Goal: Find specific page/section: Find specific page/section

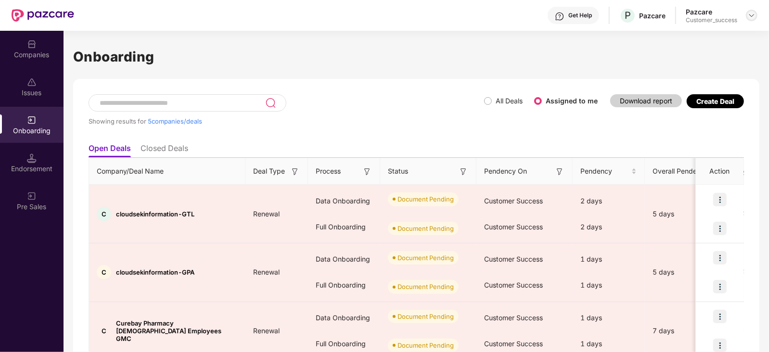
click at [748, 15] on img at bounding box center [752, 16] width 8 height 8
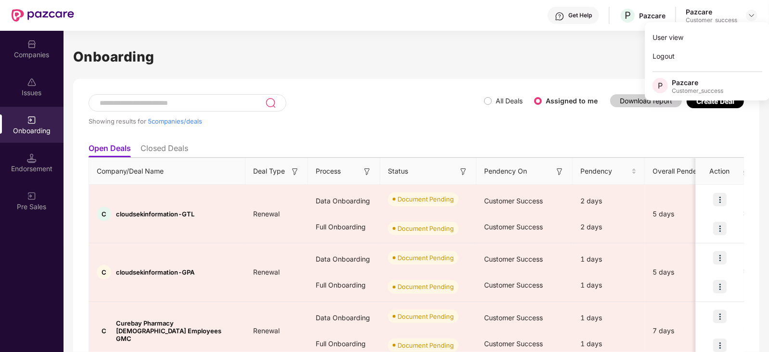
click at [37, 63] on div "Companies" at bounding box center [32, 49] width 64 height 36
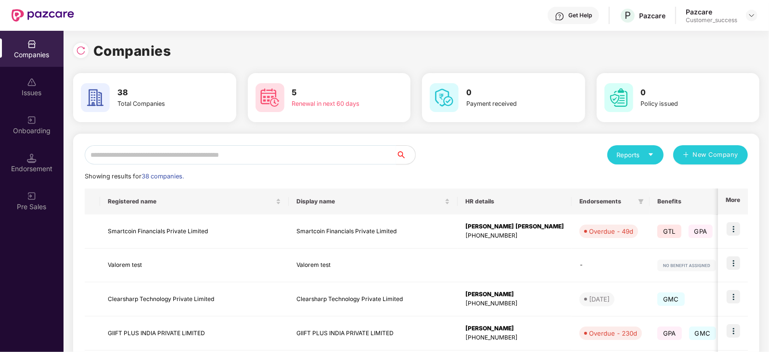
click at [192, 159] on input "text" at bounding box center [240, 154] width 311 height 19
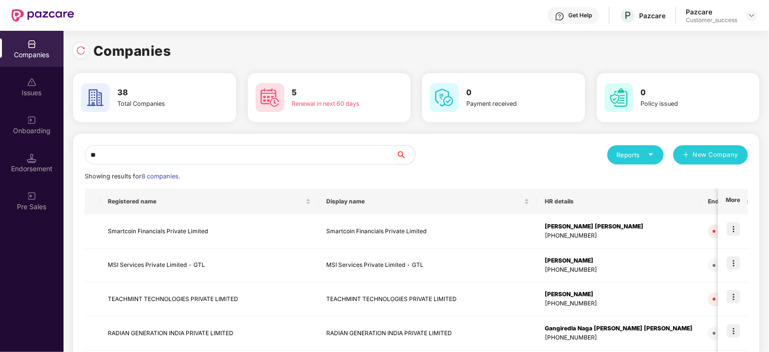
type input "*"
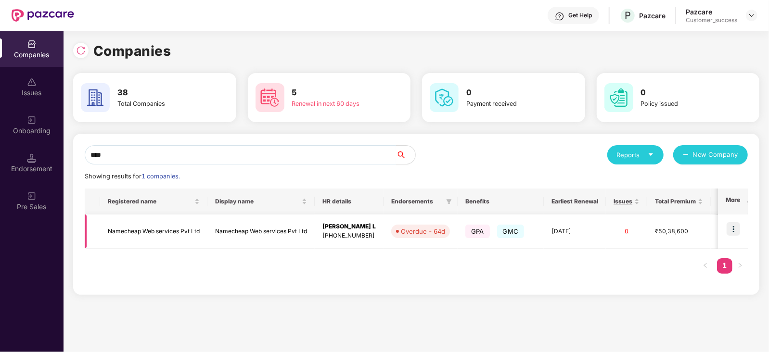
type input "****"
click at [730, 226] on img at bounding box center [733, 228] width 13 height 13
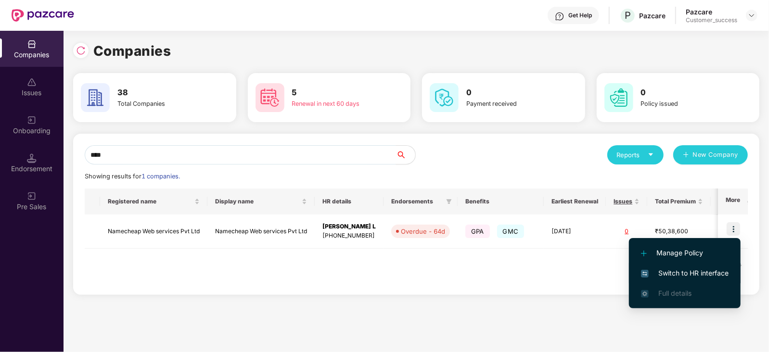
click at [677, 275] on span "Switch to HR interface" at bounding box center [685, 273] width 88 height 11
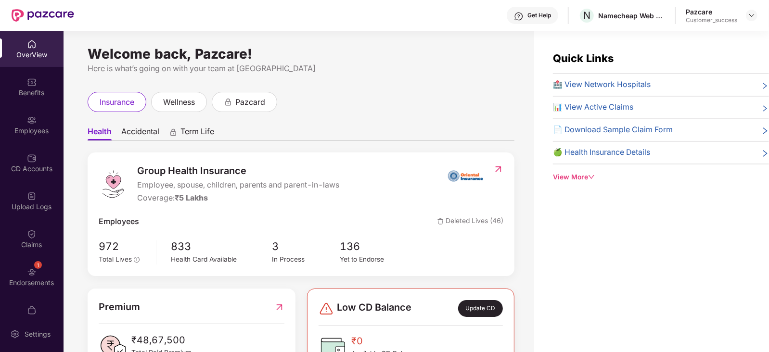
click at [27, 117] on img at bounding box center [32, 120] width 10 height 10
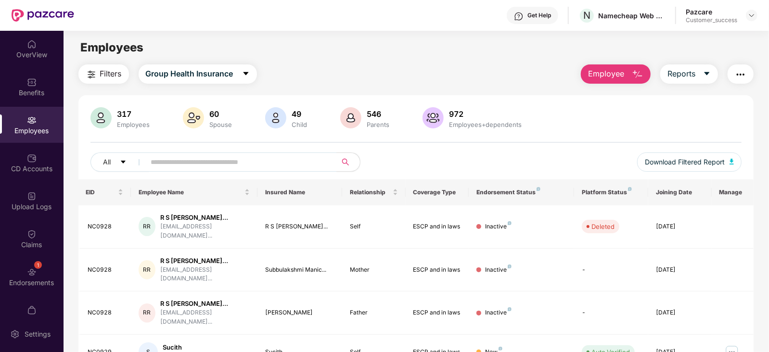
click at [27, 117] on img at bounding box center [32, 120] width 10 height 10
click at [245, 151] on div "317 Employees 60 Spouse 49 Child 546 Parents 972 Employees+dependents All Downl…" at bounding box center [416, 143] width 676 height 72
click at [245, 155] on input "text" at bounding box center [237, 162] width 173 height 14
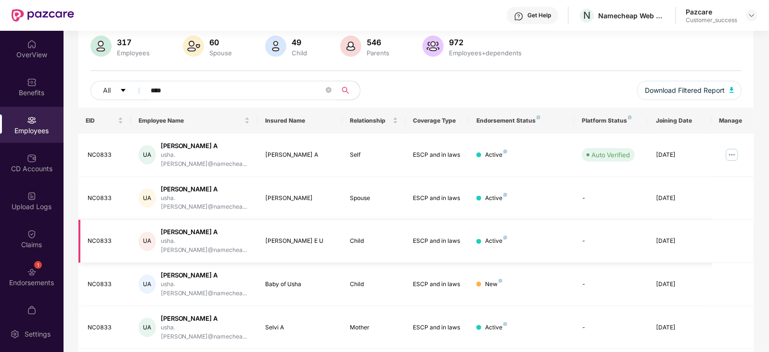
scroll to position [98, 0]
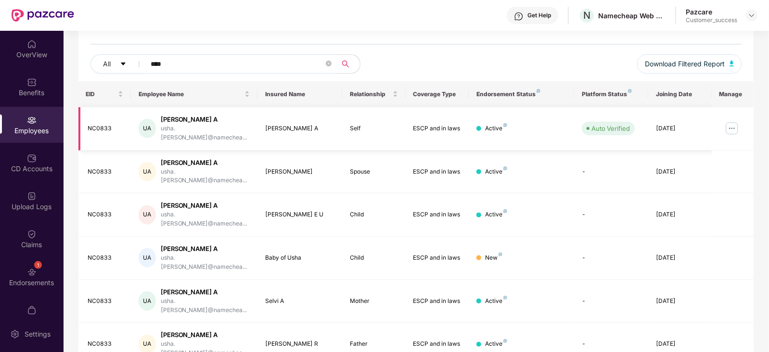
type input "****"
click at [736, 121] on img at bounding box center [731, 128] width 15 height 15
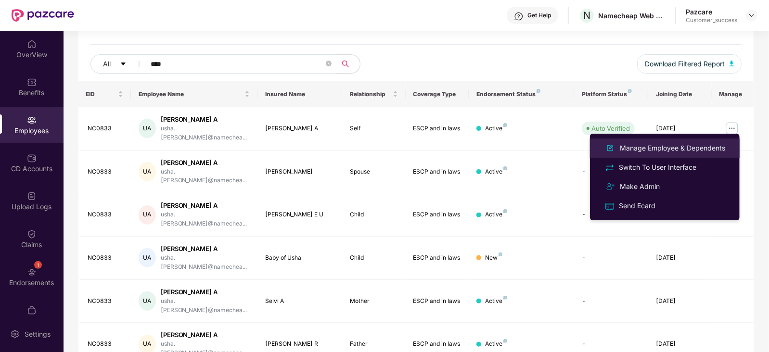
click at [692, 150] on div "Manage Employee & Dependents" at bounding box center [672, 148] width 109 height 11
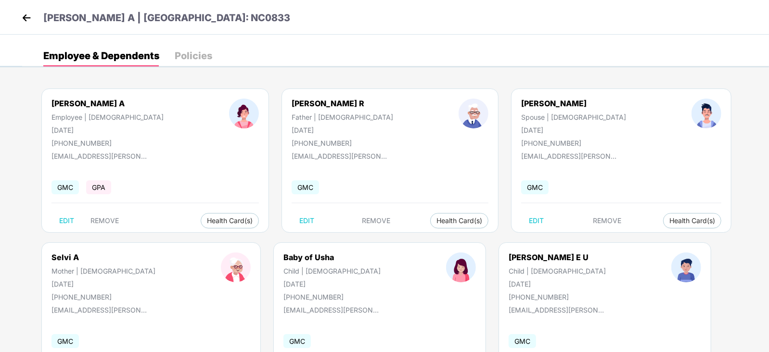
scroll to position [59, 0]
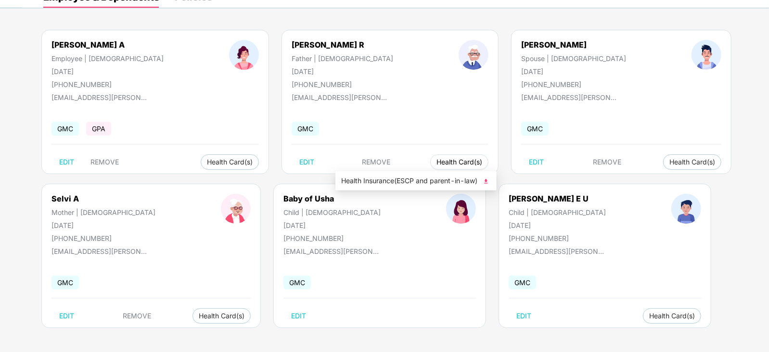
click at [436, 165] on span "Health Card(s)" at bounding box center [459, 162] width 46 height 5
click at [384, 179] on span "Health Insurance(ESCP and parent-in-law)" at bounding box center [416, 181] width 150 height 11
